Goal: Task Accomplishment & Management: Manage account settings

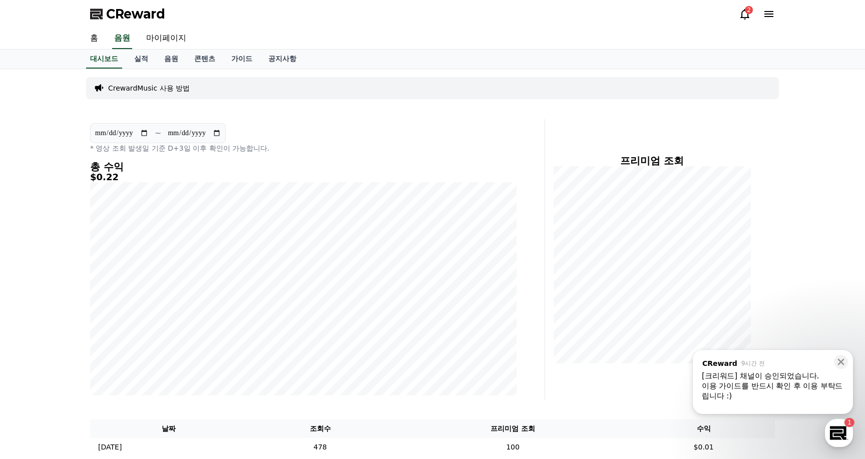
click at [782, 389] on div "이용 가이드를 반드시 확인 후 이용 부탁드립니다 :)" at bounding box center [773, 391] width 142 height 20
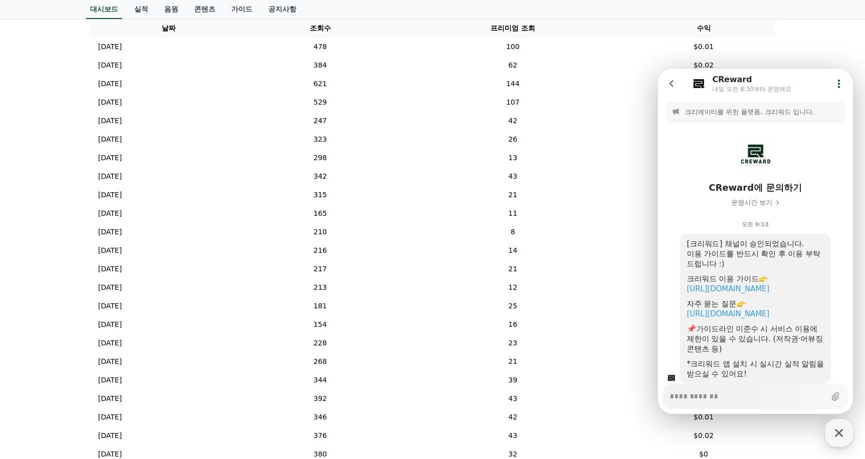
scroll to position [351, 0]
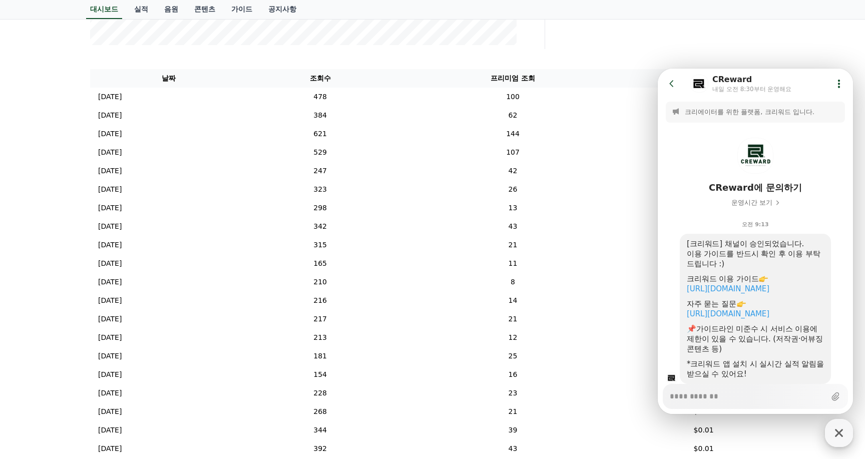
click at [839, 438] on icon "button" at bounding box center [839, 433] width 18 height 18
type textarea "*"
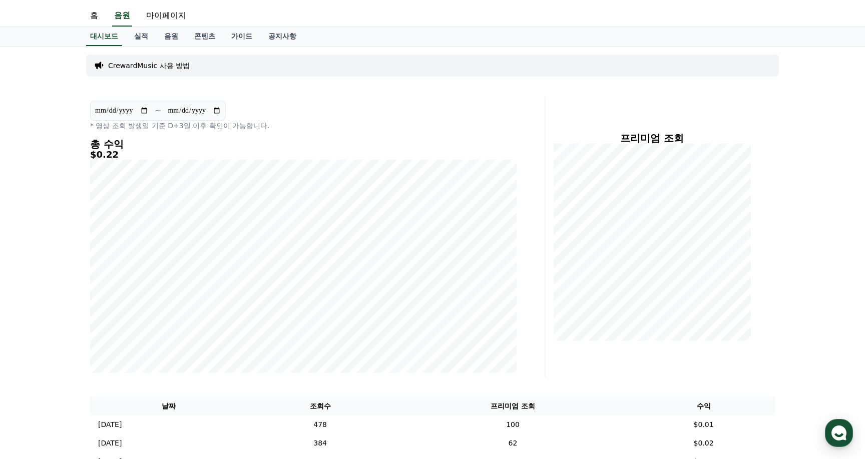
scroll to position [0, 0]
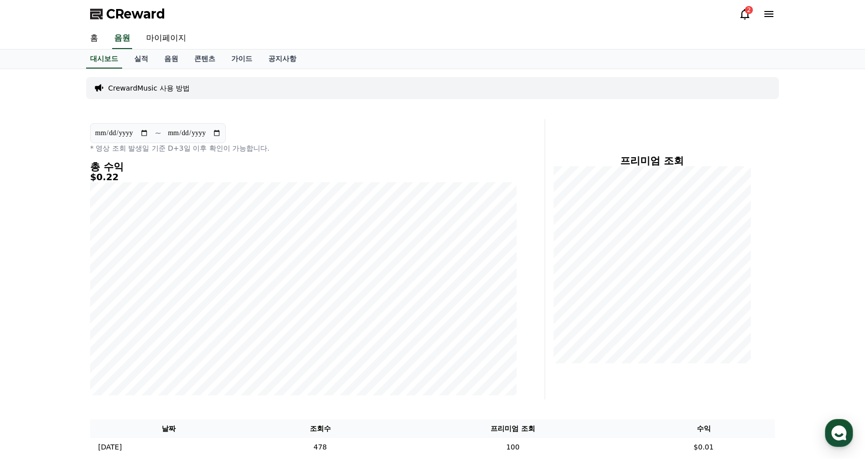
drag, startPoint x: 62, startPoint y: 174, endPoint x: 43, endPoint y: 112, distance: 64.5
click at [163, 41] on link "마이페이지" at bounding box center [166, 38] width 56 height 21
select select "**********"
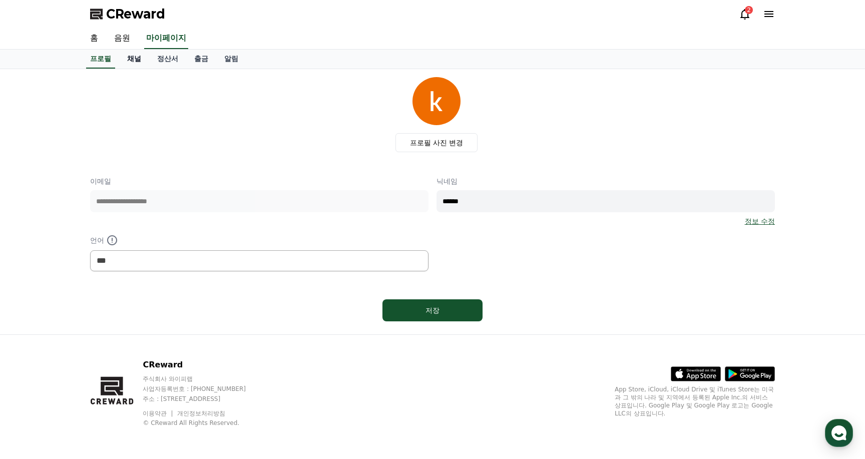
click at [132, 64] on link "채널" at bounding box center [134, 59] width 30 height 19
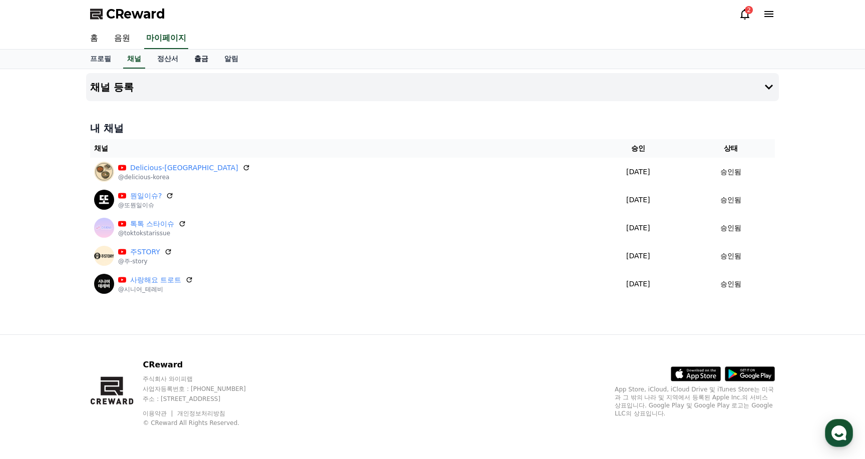
click at [199, 59] on link "출금" at bounding box center [201, 59] width 30 height 19
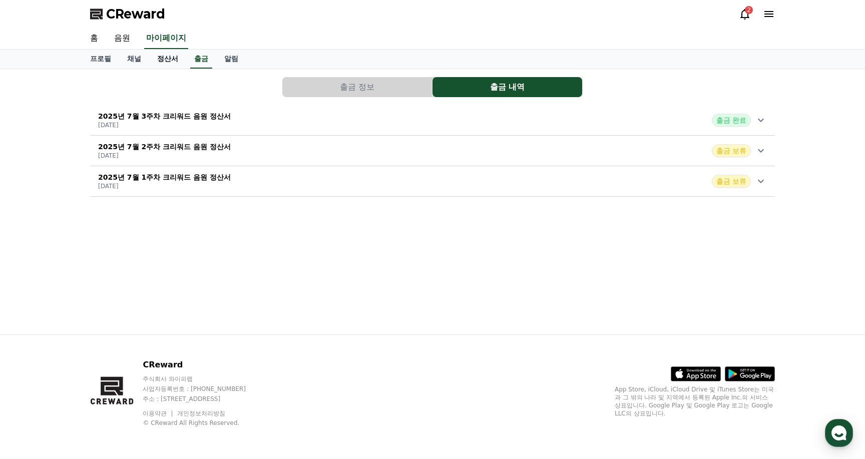
click at [166, 60] on link "정산서" at bounding box center [167, 59] width 37 height 19
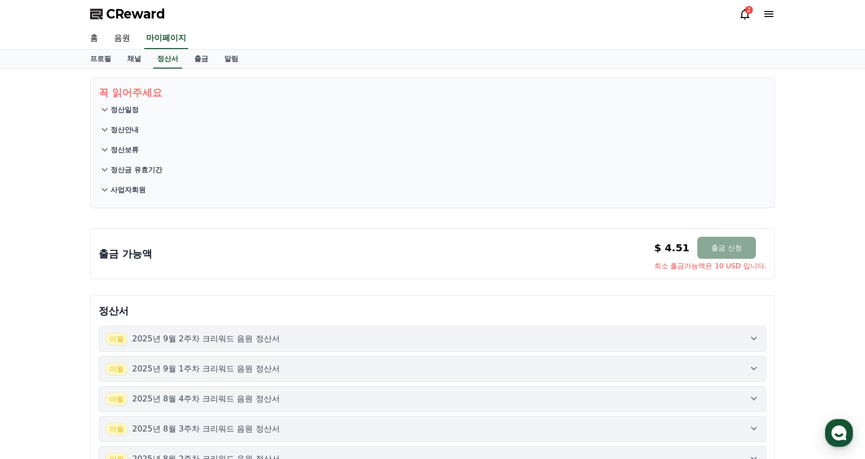
click at [60, 185] on div "꼭 읽어주세요 정산일정 정산안내 정산보류 정산금 유효기간 사업자회원 출금 가능액 $ 4.51 출금 신청 최소 출금가능액은 10 USD 입니다.…" at bounding box center [432, 403] width 865 height 668
drag, startPoint x: 62, startPoint y: 184, endPoint x: 39, endPoint y: 120, distance: 68.1
click at [39, 120] on div "꼭 읽어주세요 정산일정 정산안내 정산보류 정산금 유효기간 사업자회원 출금 가능액 $ 4.51 출금 신청 최소 출금가능액은 10 USD 입니다.…" at bounding box center [432, 403] width 865 height 668
click at [749, 11] on div "2" at bounding box center [749, 10] width 8 height 8
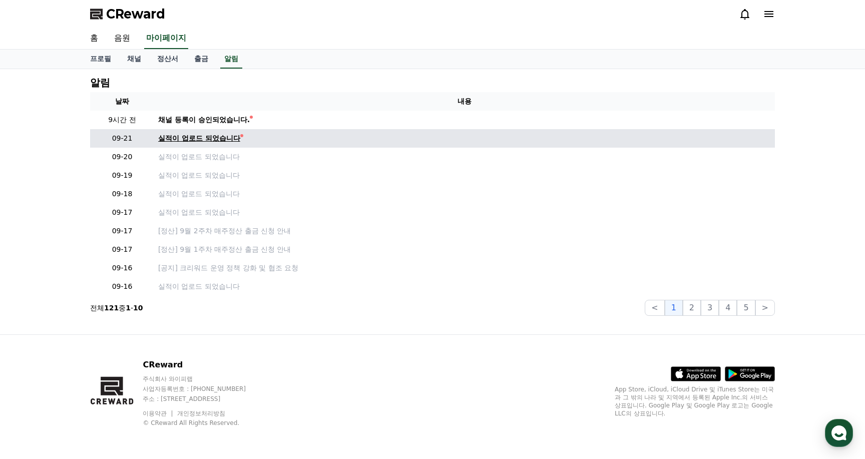
click at [231, 137] on div "실적이 업로드 되었습니다" at bounding box center [199, 138] width 82 height 11
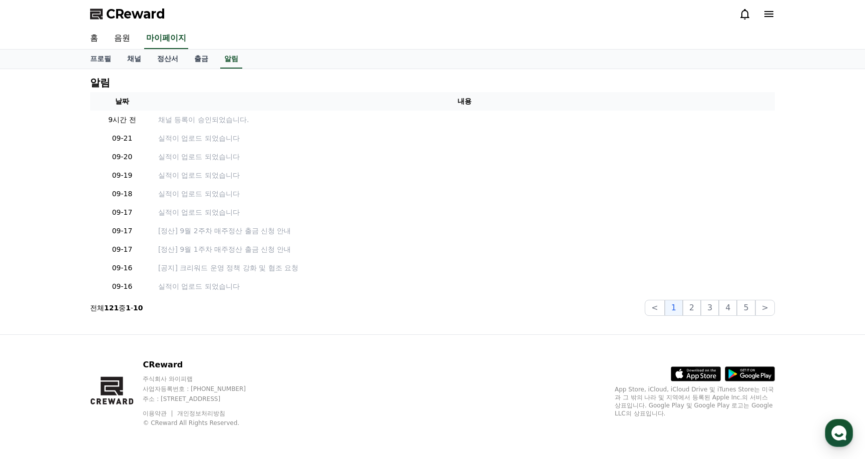
click at [66, 69] on div "프로필 채널 정산서 출금 알림" at bounding box center [432, 60] width 865 height 20
click at [138, 59] on link "채널" at bounding box center [134, 59] width 30 height 19
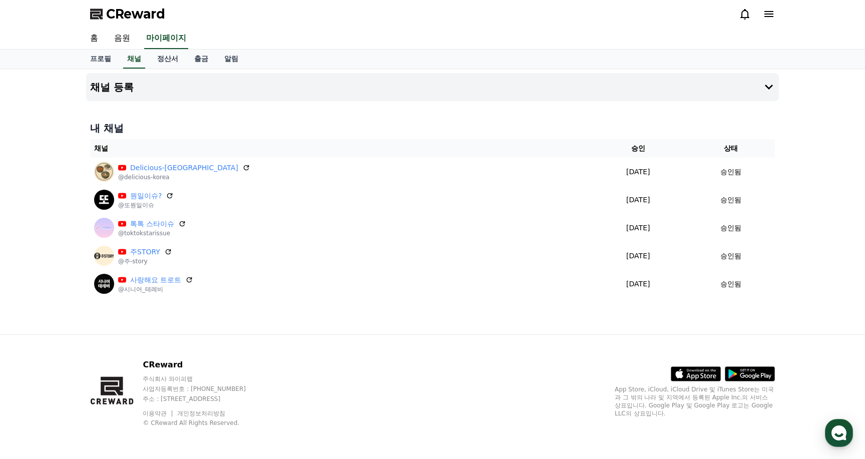
drag, startPoint x: 80, startPoint y: 175, endPoint x: 822, endPoint y: 199, distance: 743.0
click at [822, 199] on div "채널 등록 내 채널 채널 승인 상태 Delicious-[GEOGRAPHIC_DATA] @delicious-korea [DATE] 09-22 승…" at bounding box center [432, 201] width 865 height 265
click at [824, 202] on div "채널 등록 내 채널 채널 승인 상태 Delicious-[GEOGRAPHIC_DATA] @delicious-korea [DATE] 09-22 승…" at bounding box center [432, 201] width 865 height 265
drag, startPoint x: 85, startPoint y: 263, endPoint x: 810, endPoint y: 267, distance: 725.6
click at [810, 267] on div "채널 등록 내 채널 채널 승인 상태 Delicious-[GEOGRAPHIC_DATA] @delicious-korea [DATE] 09-22 승…" at bounding box center [432, 201] width 865 height 265
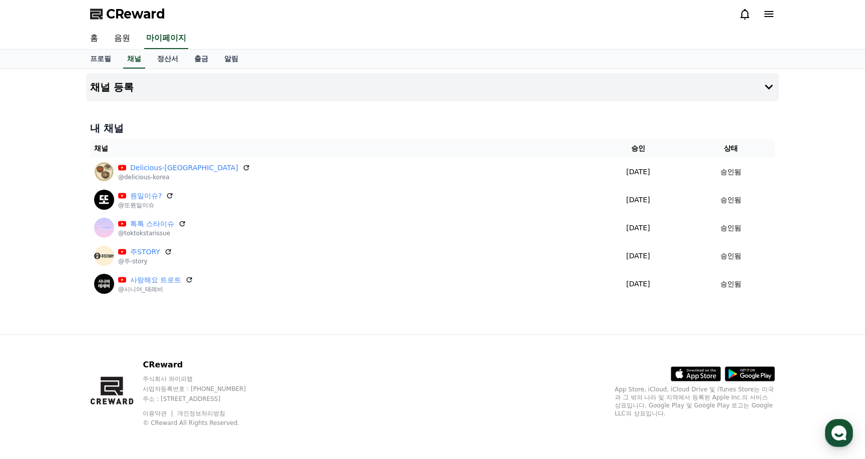
click at [815, 269] on div "채널 등록 내 채널 채널 승인 상태 Delicious-[GEOGRAPHIC_DATA] @delicious-korea [DATE] 09-22 승…" at bounding box center [432, 201] width 865 height 265
click at [121, 41] on link "음원" at bounding box center [122, 38] width 32 height 21
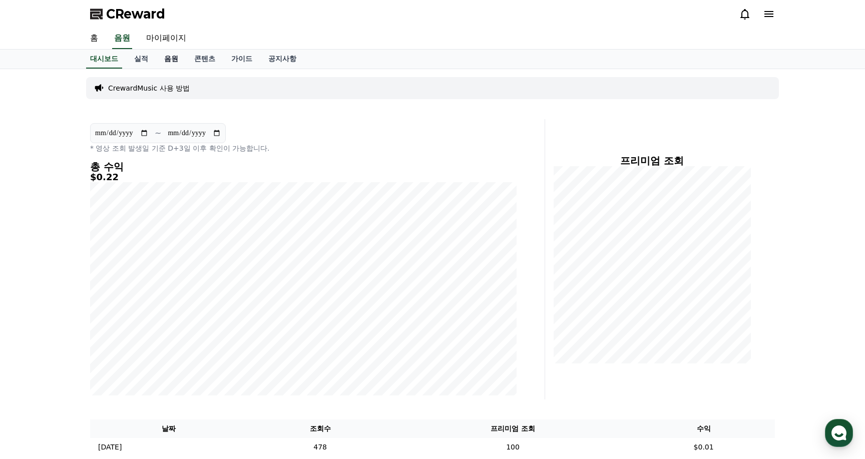
click at [172, 63] on link "음원" at bounding box center [171, 59] width 30 height 19
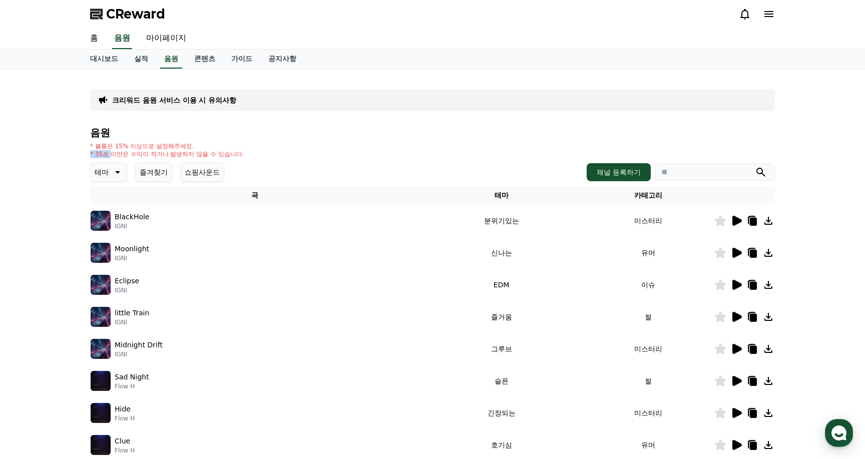
drag, startPoint x: 168, startPoint y: 152, endPoint x: 272, endPoint y: 139, distance: 105.5
click at [257, 141] on div "음원 * 볼륨은 15% 이상으로 설정해주세요. * 35초 미만은 수익이 적거나 발생하지 않을 수 있습니다. 테마 즐겨찾기 쇼핑사운드 채널 등록…" at bounding box center [432, 336] width 685 height 418
click at [275, 139] on div "음원 * 볼륨은 15% 이상으로 설정해주세요. * 35초 미만은 수익이 적거나 발생하지 않을 수 있습니다. 테마 즐겨찾기 쇼핑사운드 채널 등록…" at bounding box center [432, 336] width 685 height 418
drag, startPoint x: 675, startPoint y: 174, endPoint x: 848, endPoint y: 140, distance: 175.5
click at [675, 173] on input "search" at bounding box center [715, 172] width 120 height 17
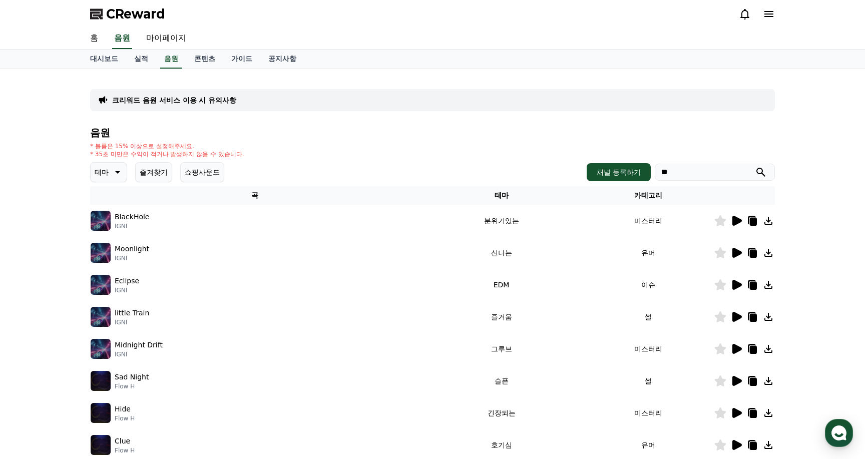
type input "*"
type input "******"
click at [755, 166] on button "submit" at bounding box center [761, 172] width 12 height 12
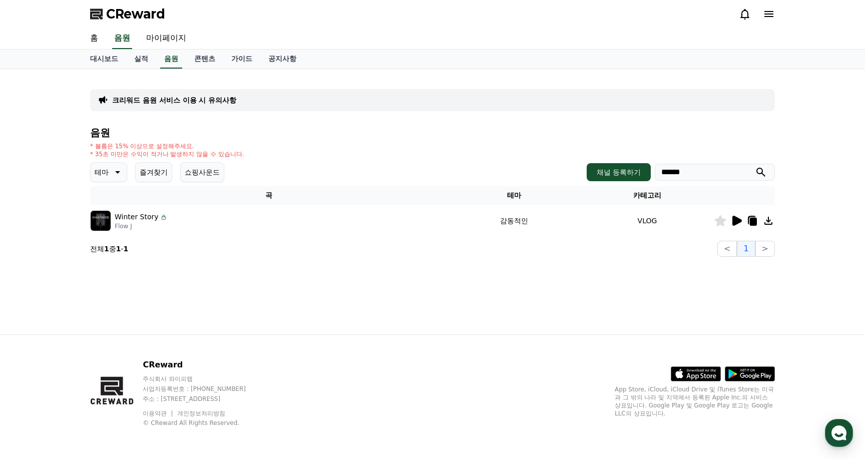
click at [752, 220] on icon at bounding box center [753, 222] width 7 height 8
click at [546, 301] on div "크리워드 음원 서비스 이용 시 유의사항 음원 * 볼륨은 15% 이상으로 설정해주세요. * 35초 미만은 수익이 적거나 발생하지 않을 수 있습니…" at bounding box center [432, 201] width 701 height 265
